Goal: Check status: Check status

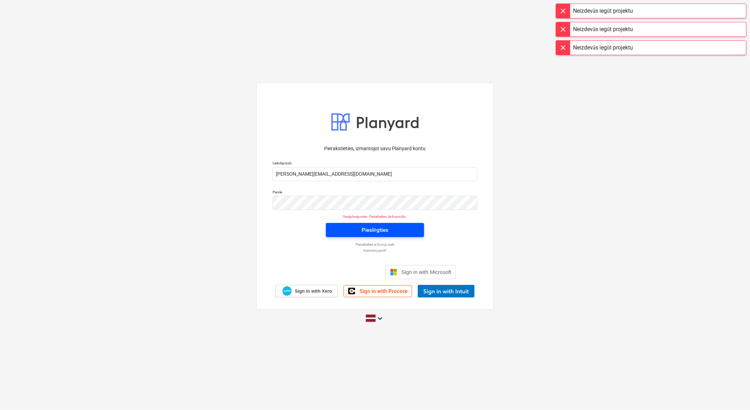
click at [398, 229] on span "Pieslēgties" at bounding box center [374, 229] width 81 height 9
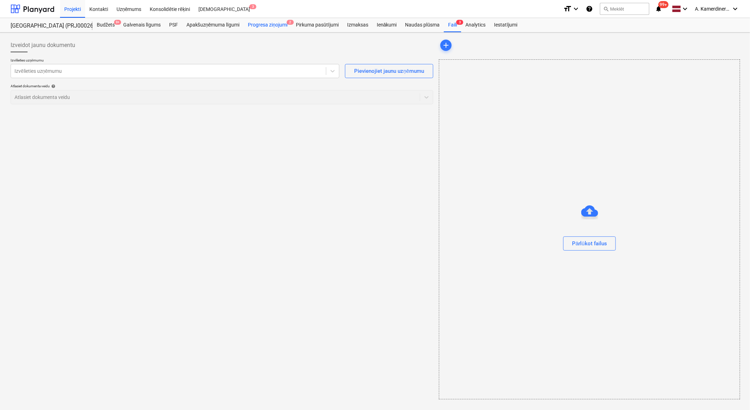
click at [270, 24] on div "Progresa ziņojumi 2" at bounding box center [268, 25] width 48 height 14
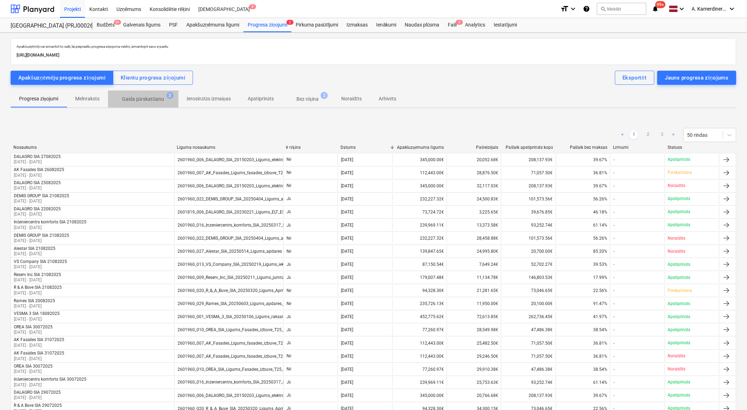
click at [143, 102] on p "Gaida pārskatīšanu" at bounding box center [143, 98] width 42 height 7
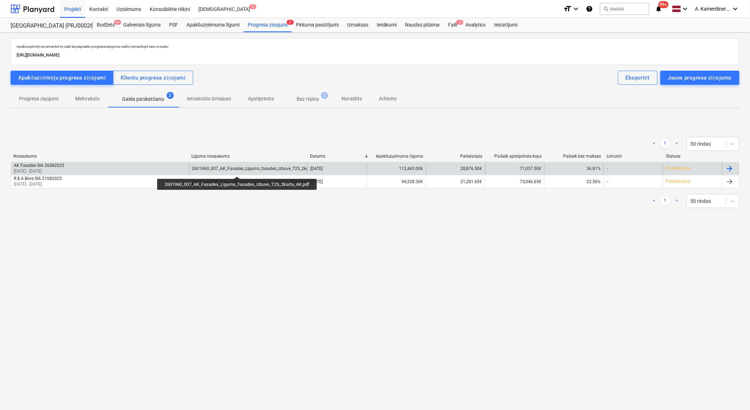
click at [238, 170] on div "2601960_007_AK_Fasades_Ligums_fasades_izbuve_T25_2karta_AK.pdf" at bounding box center [260, 168] width 137 height 5
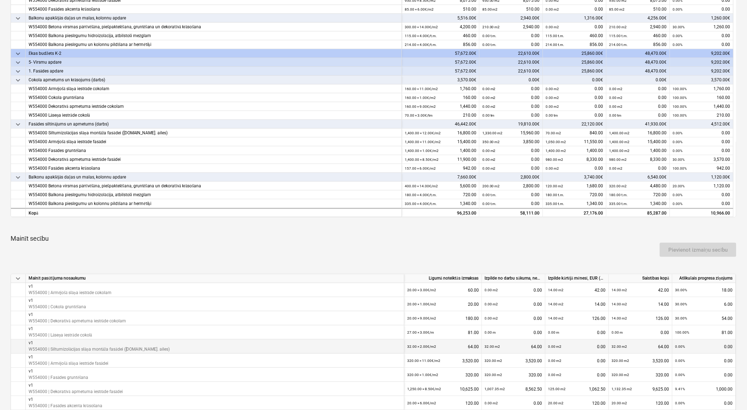
scroll to position [235, 0]
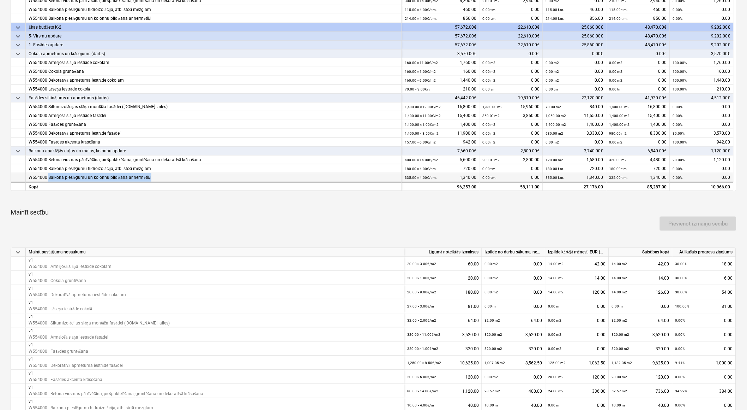
drag, startPoint x: 157, startPoint y: 177, endPoint x: 48, endPoint y: 175, distance: 109.1
click at [48, 175] on div "W554000 Balkona pieslēgumu un kolonnu pildīšana ar hermētiķi" at bounding box center [214, 177] width 370 height 9
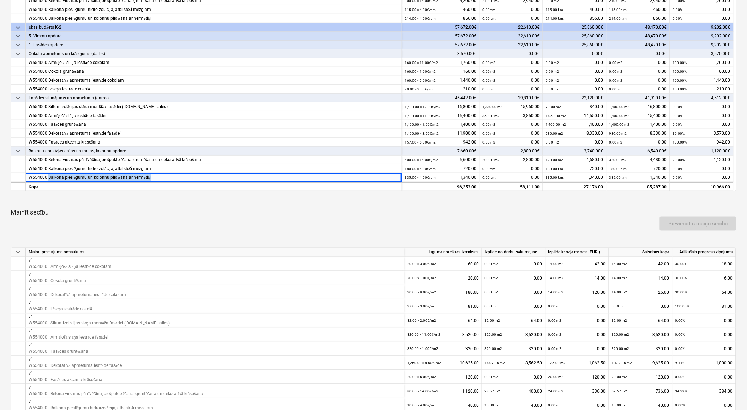
copy div "Balkona pieslēgumu un kolonnu pildīšana ar hermētiķi"
click at [268, 219] on div "Pievienot izmaiņu secību" at bounding box center [374, 224] width 732 height 20
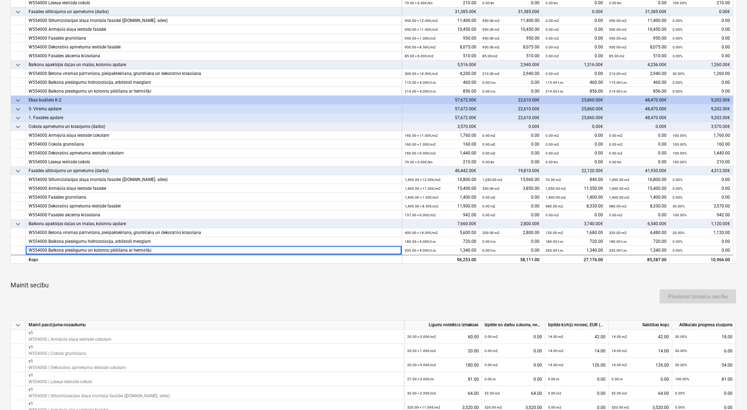
scroll to position [157, 0]
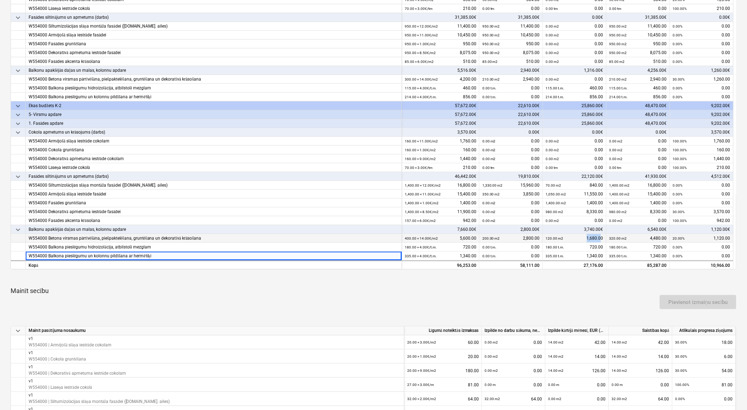
drag, startPoint x: 586, startPoint y: 237, endPoint x: 602, endPoint y: 235, distance: 15.9
click at [602, 235] on div "120.00 m2 1,680.00" at bounding box center [575, 238] width 58 height 9
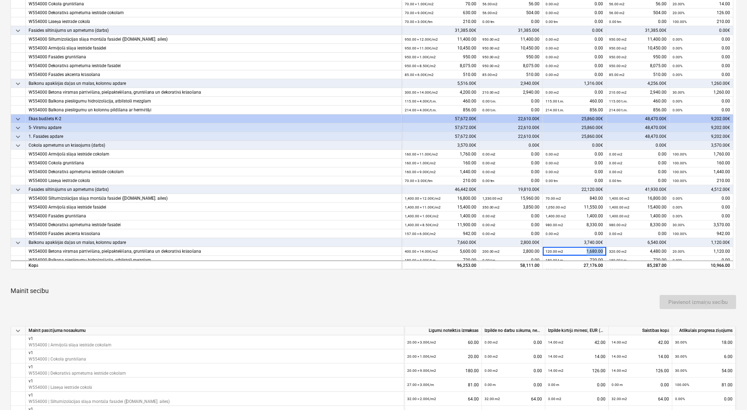
scroll to position [58, 0]
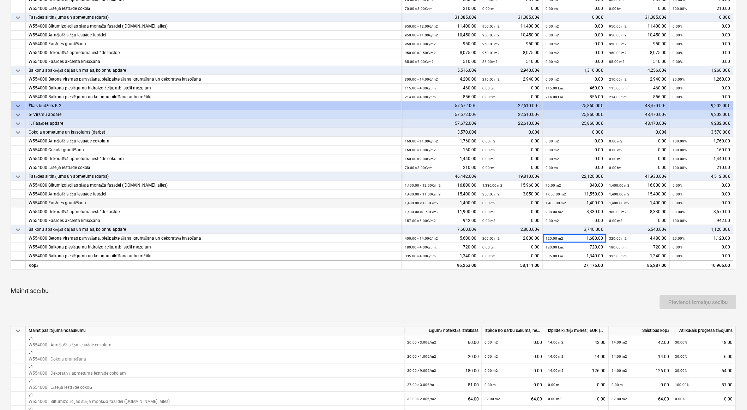
click at [556, 199] on div "1,400.00 m2" at bounding box center [556, 202] width 20 height 9
click at [556, 210] on small "980.00 m2" at bounding box center [555, 212] width 18 height 4
click at [553, 192] on small "1,050.00 m2" at bounding box center [556, 194] width 20 height 4
click at [553, 184] on small "70.00 m2" at bounding box center [554, 185] width 16 height 4
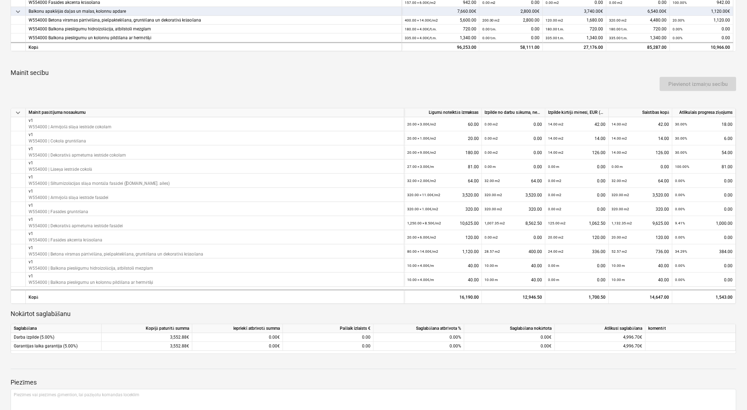
scroll to position [392, 0]
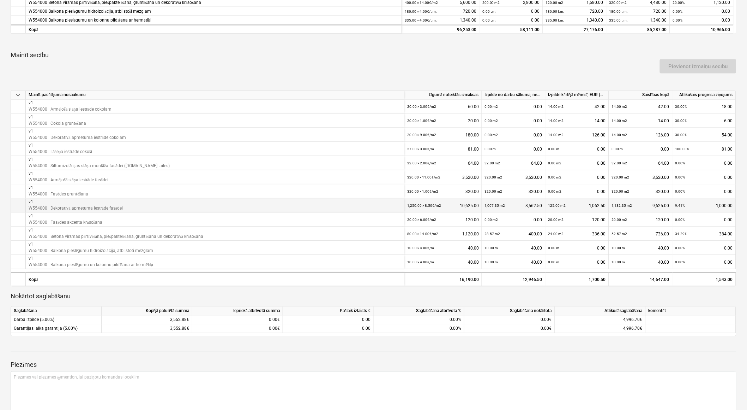
click at [553, 206] on small "125.00 m2" at bounding box center [558, 206] width 18 height 4
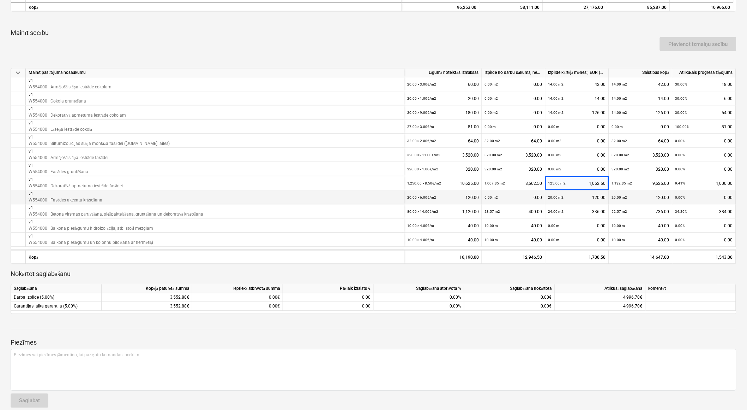
scroll to position [423, 0]
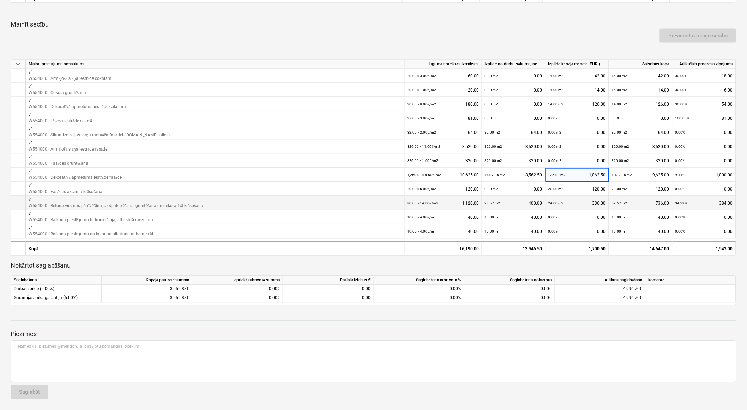
drag, startPoint x: 203, startPoint y: 206, endPoint x: 112, endPoint y: 196, distance: 91.7
click at [112, 197] on div "v1 W554000 | Betona virsmas pārrīvēšāna, piešpaktelēšana, gruntēšana un dekorat…" at bounding box center [116, 203] width 175 height 12
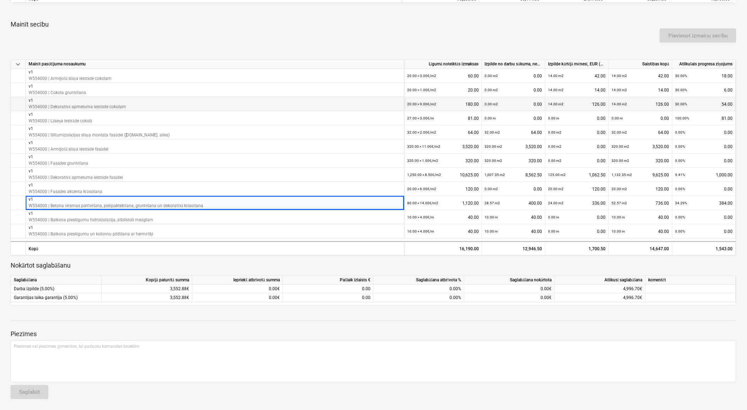
drag, startPoint x: 112, startPoint y: 196, endPoint x: 121, endPoint y: 103, distance: 93.3
click at [121, 104] on p "W554000 | Dekoratīvā apmetuma iestrāde cokolam" at bounding box center [77, 107] width 97 height 6
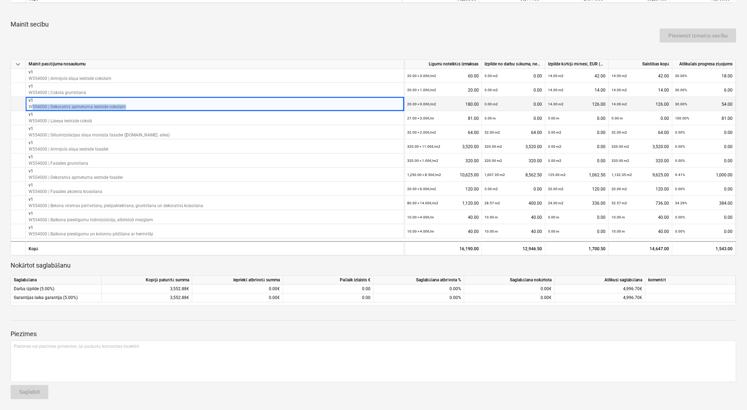
drag, startPoint x: 130, startPoint y: 103, endPoint x: 33, endPoint y: 107, distance: 96.4
click at [33, 107] on div "v1 W554000 | Dekoratīvā apmetuma iestrāde cokolam" at bounding box center [215, 104] width 379 height 14
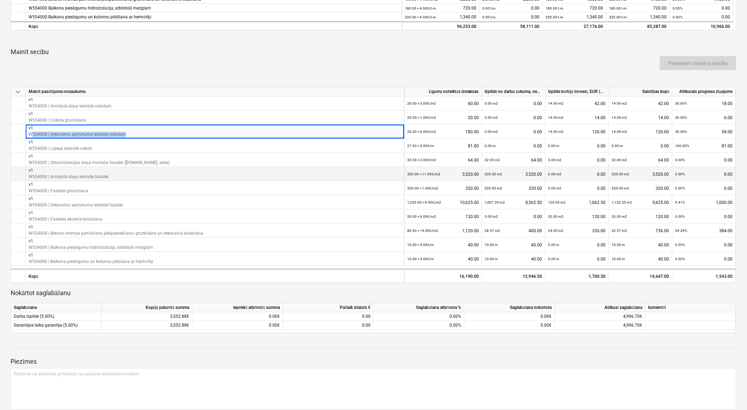
scroll to position [384, 0]
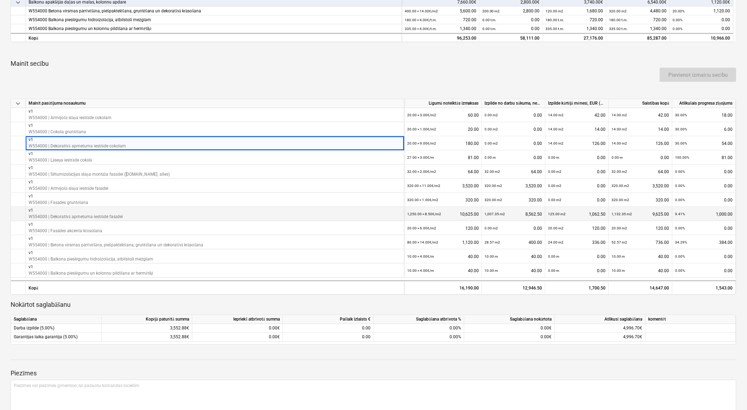
click at [78, 217] on p "W554000 | Dekoratīvā apmetuma iestrāde fasādei" at bounding box center [76, 217] width 94 height 6
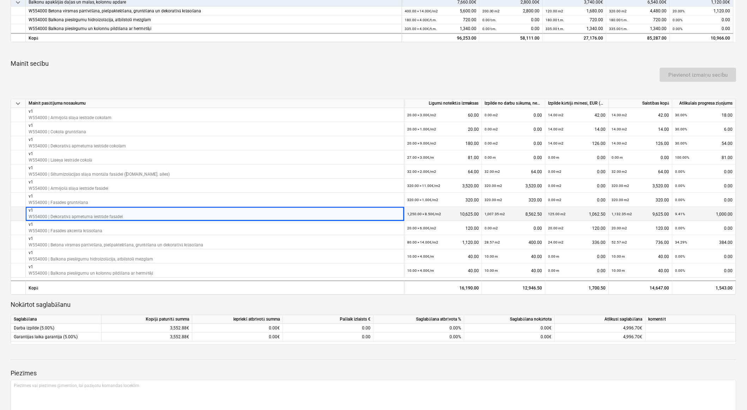
drag, startPoint x: 131, startPoint y: 217, endPoint x: 66, endPoint y: 212, distance: 64.5
click at [66, 212] on div "v1 W554000 | Dekoratīvā apmetuma iestrāde fasādei" at bounding box center [215, 214] width 379 height 14
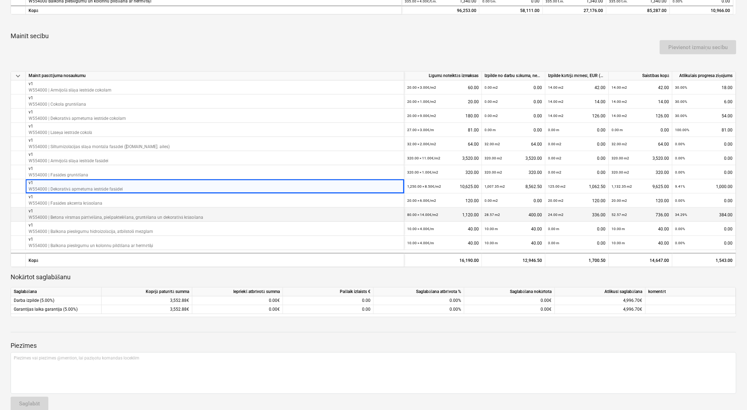
scroll to position [423, 0]
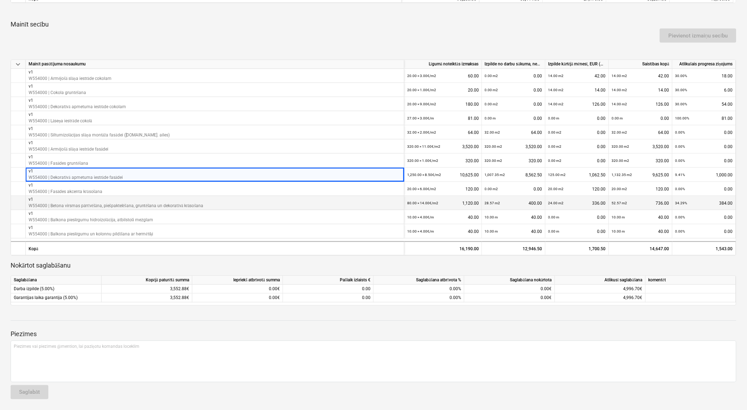
click at [101, 205] on p "W554000 | Betona virsmas pārrīvēšāna, piešpaktelēšana, gruntēšana un dekoratīvā…" at bounding box center [116, 206] width 175 height 6
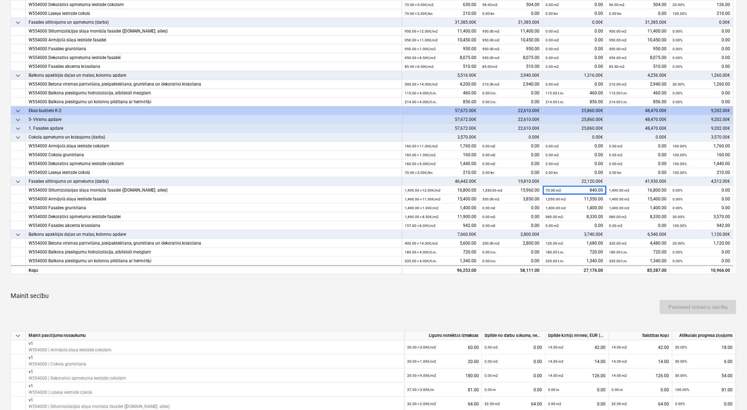
scroll to position [157, 0]
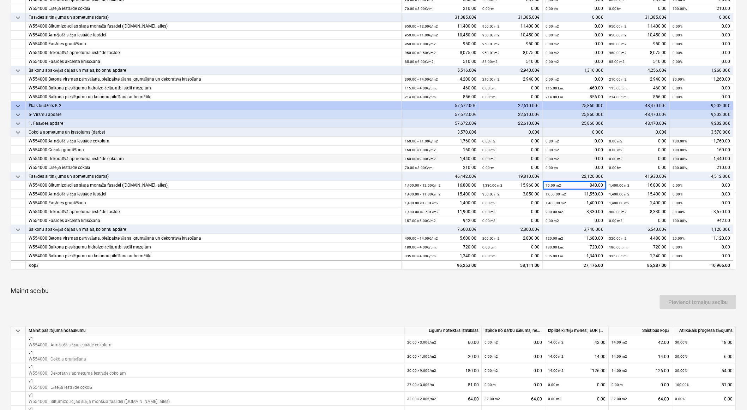
click at [561, 159] on div "0.00 m2 0.00" at bounding box center [575, 158] width 58 height 9
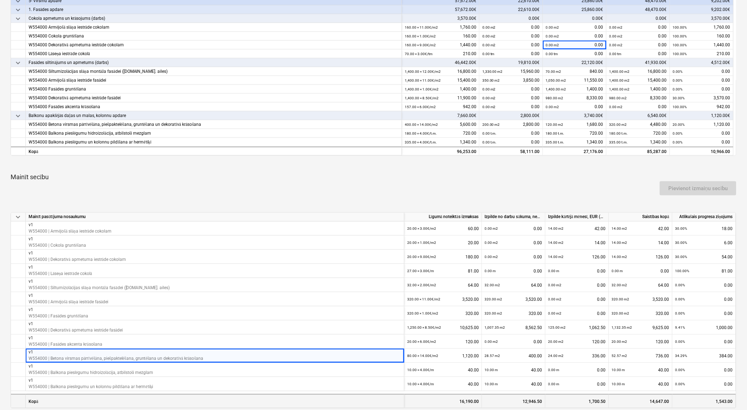
scroll to position [266, 0]
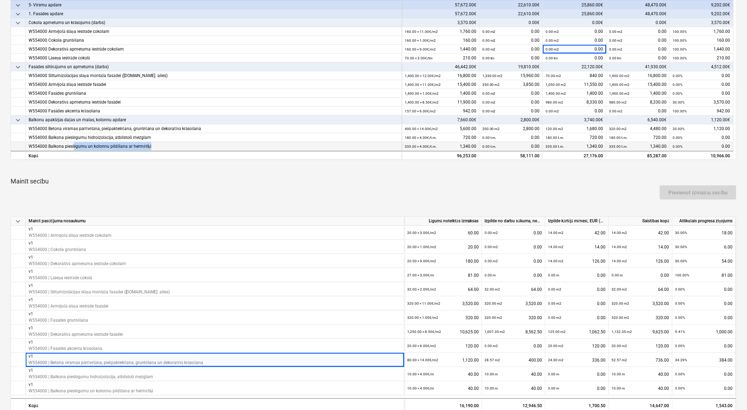
drag, startPoint x: 153, startPoint y: 144, endPoint x: 73, endPoint y: 143, distance: 79.8
click at [73, 143] on div "W554000 Balkona pieslēgumu un kolonnu pildīšana ar hermētiķi" at bounding box center [214, 146] width 370 height 9
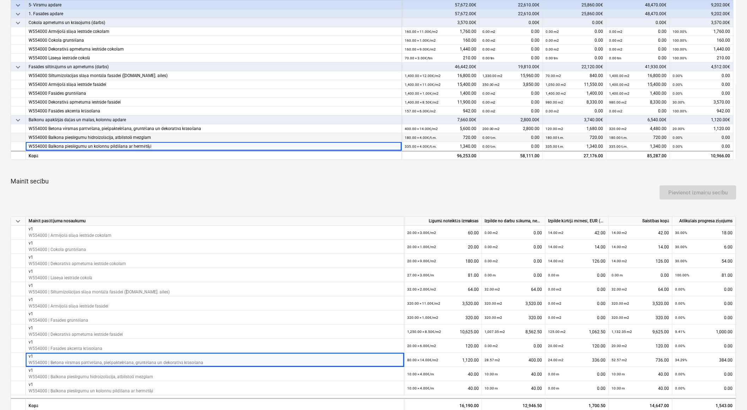
drag, startPoint x: 73, startPoint y: 143, endPoint x: 153, endPoint y: 136, distance: 80.4
click at [153, 136] on div "W554000 Balkona pieslēgumu hidroizolācija, atbilstoši mezglam" at bounding box center [214, 137] width 370 height 9
